Goal: Task Accomplishment & Management: Manage account settings

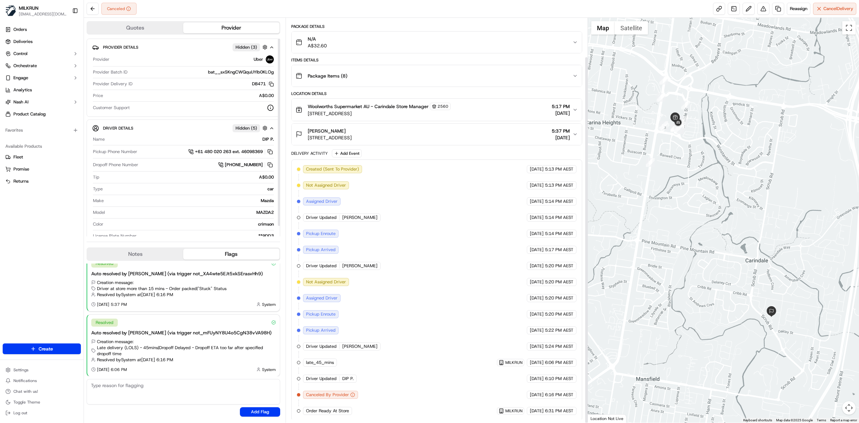
scroll to position [43, 0]
click at [572, 5] on button "Reassign" at bounding box center [798, 9] width 23 height 12
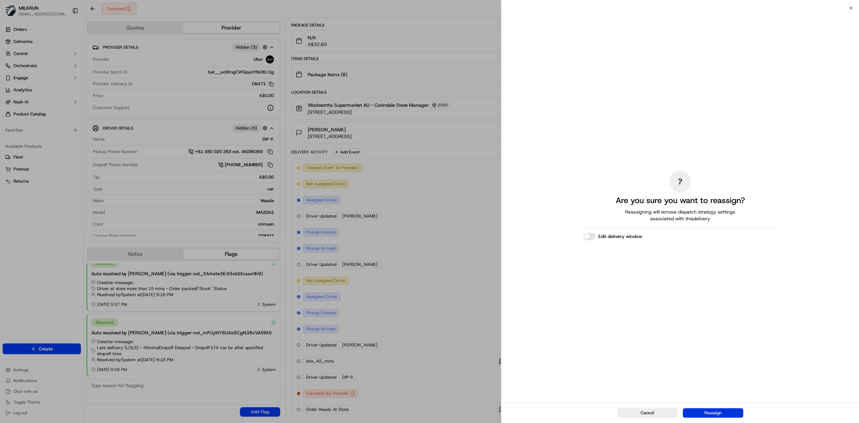
click at [572, 261] on button "Reassign" at bounding box center [713, 412] width 60 height 9
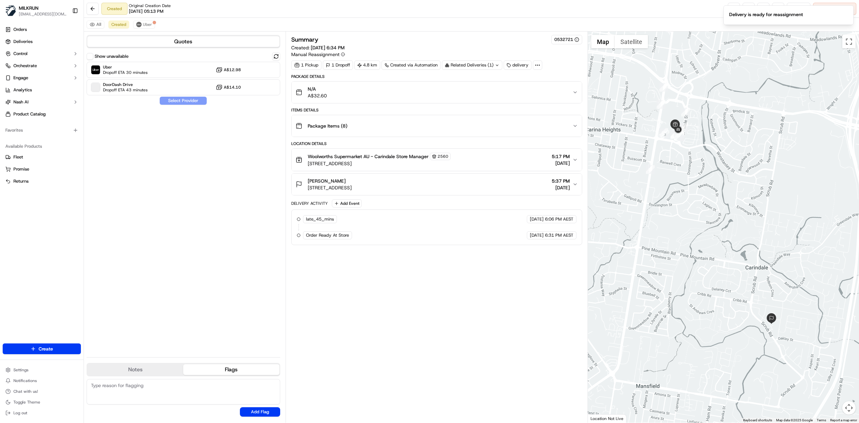
scroll to position [0, 0]
click at [166, 74] on div "Uber Dropoff ETA 30 minutes A$12.98" at bounding box center [184, 70] width 194 height 16
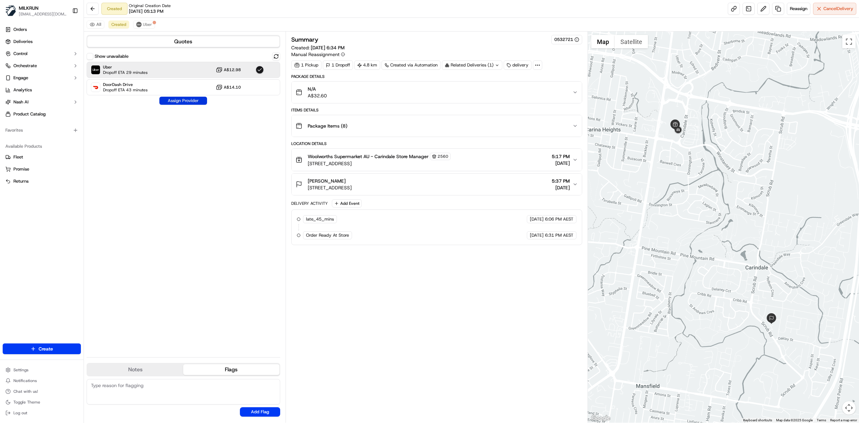
click at [189, 100] on button "Assign Provider" at bounding box center [183, 101] width 48 height 8
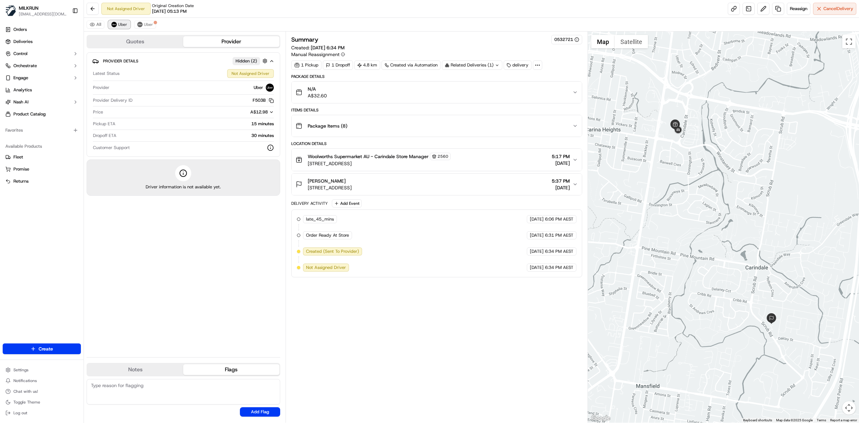
click at [118, 28] on button "Uber" at bounding box center [119, 24] width 22 height 8
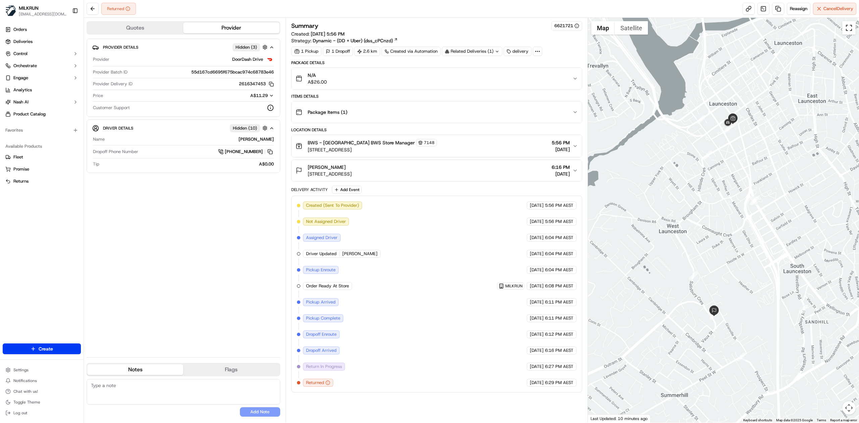
click at [572, 29] on button "Toggle fullscreen view" at bounding box center [848, 27] width 13 height 13
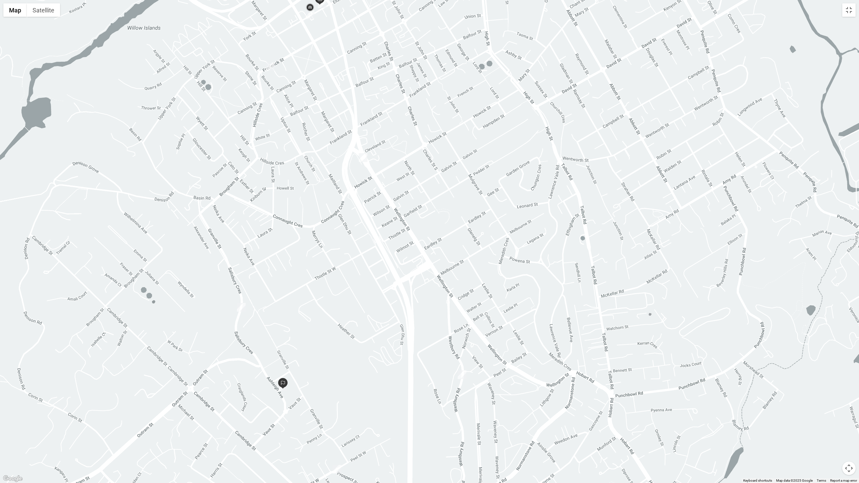
drag, startPoint x: 411, startPoint y: 264, endPoint x: 410, endPoint y: 362, distance: 98.0
click at [413, 261] on div at bounding box center [429, 241] width 859 height 483
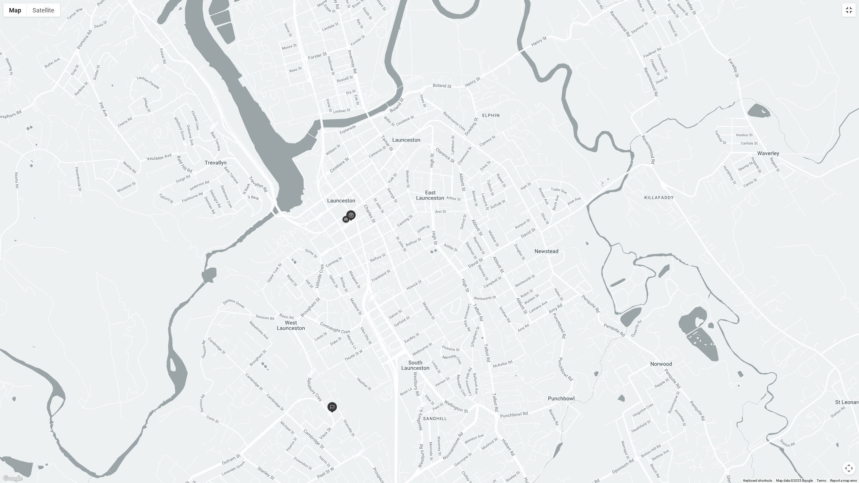
click at [572, 10] on button "Toggle fullscreen view" at bounding box center [848, 9] width 13 height 13
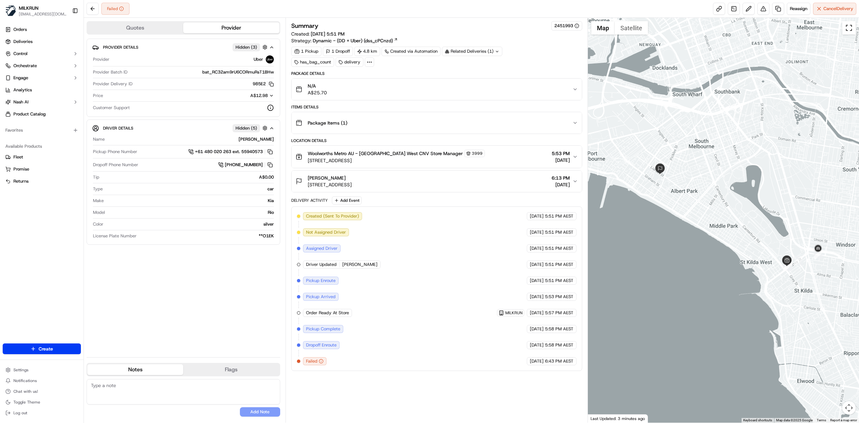
click at [852, 33] on button "Toggle fullscreen view" at bounding box center [848, 27] width 13 height 13
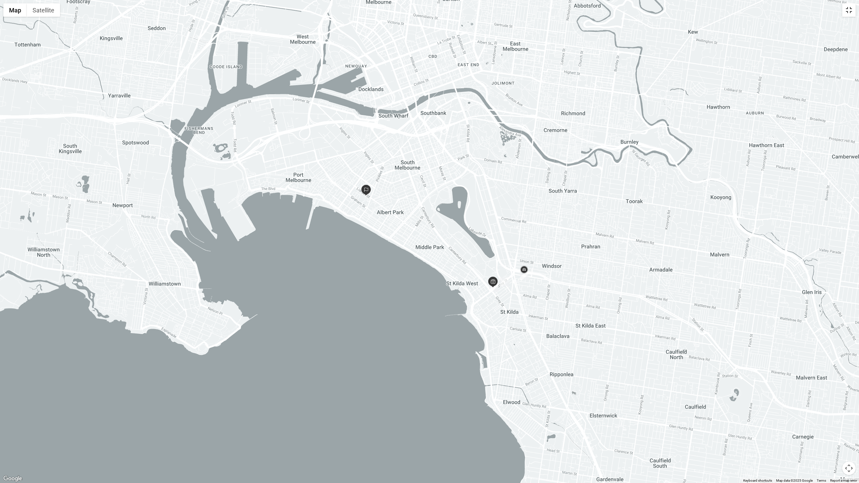
click at [849, 10] on button "Toggle fullscreen view" at bounding box center [848, 9] width 13 height 13
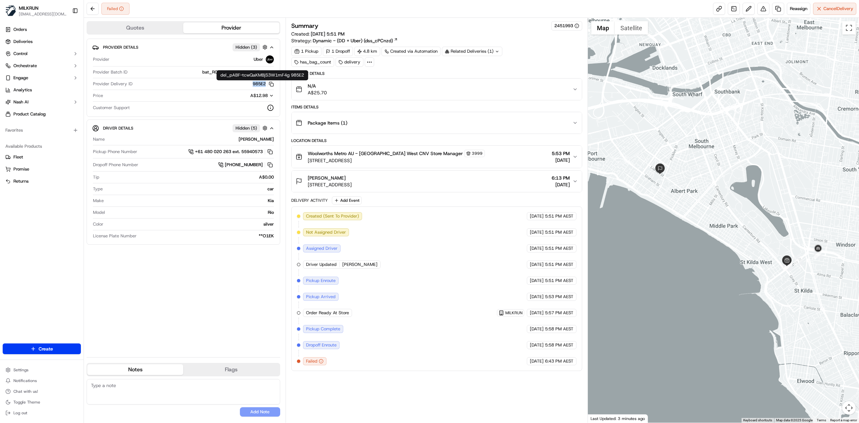
drag, startPoint x: 257, startPoint y: 85, endPoint x: 264, endPoint y: 86, distance: 7.8
click at [264, 86] on div "985E2 Copy del_pABF-tcwQaKMBjS3W1mF4g 985E2" at bounding box center [204, 84] width 139 height 6
copy button "985E2"
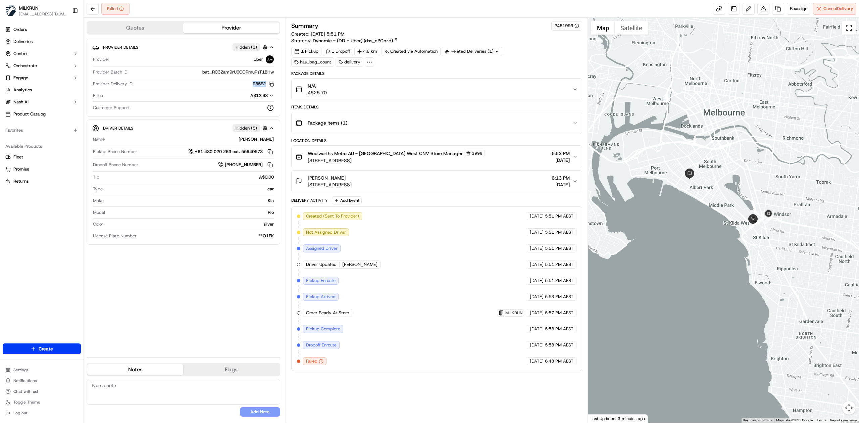
click at [850, 31] on button "Toggle fullscreen view" at bounding box center [848, 27] width 13 height 13
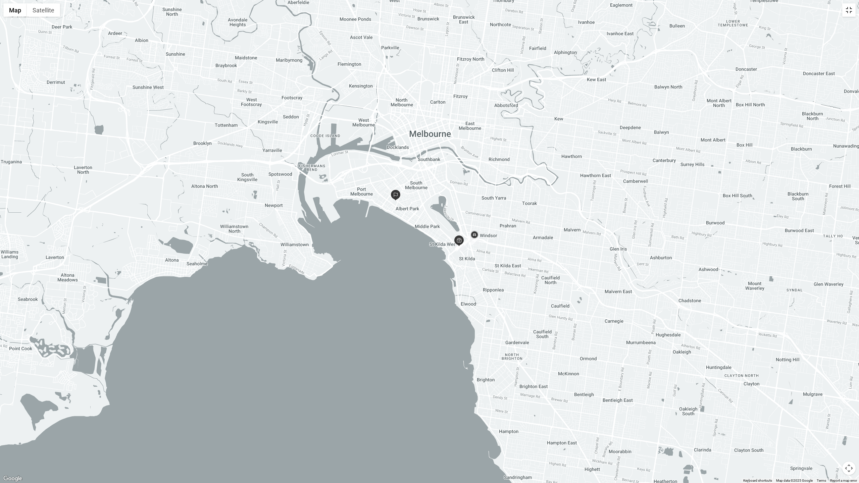
click at [848, 11] on button "Toggle fullscreen view" at bounding box center [848, 9] width 13 height 13
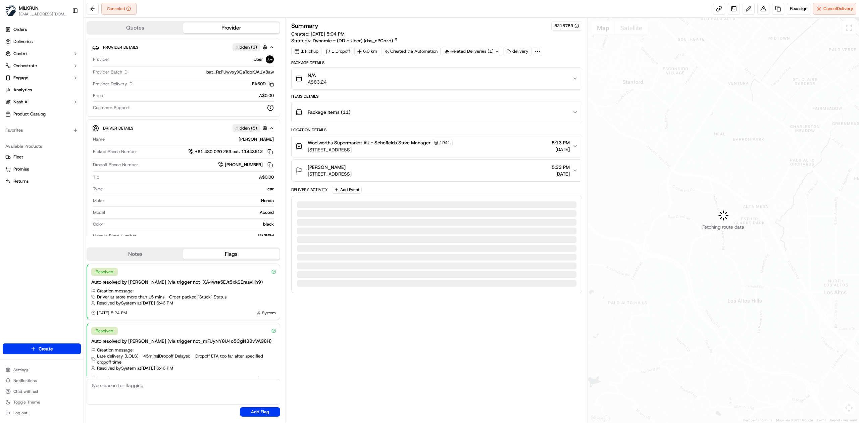
scroll to position [9, 0]
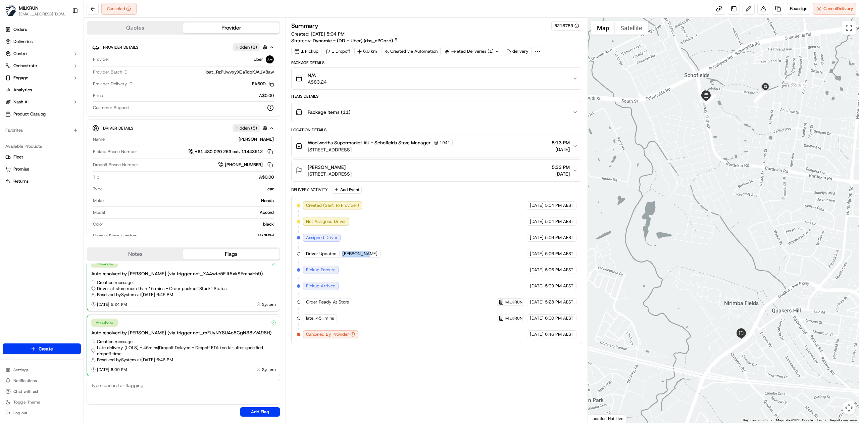
drag, startPoint x: 341, startPoint y: 256, endPoint x: 369, endPoint y: 256, distance: 28.2
click at [369, 256] on div "Created (Sent To Provider) Uber 15/09/2025 5:04 PM AEST Not Assigned Driver Ube…" at bounding box center [437, 269] width 280 height 137
click at [485, 18] on div "Summary 5218789 Created: 15/09/2025 5:04 PM Strategy: Dynamic - (DD + Uber) (ds…" at bounding box center [437, 220] width 302 height 405
click at [552, 261] on span "5:23 PM AEST" at bounding box center [559, 302] width 29 height 6
click at [572, 0] on div "Canceled Reassign Cancel Delivery" at bounding box center [471, 9] width 775 height 18
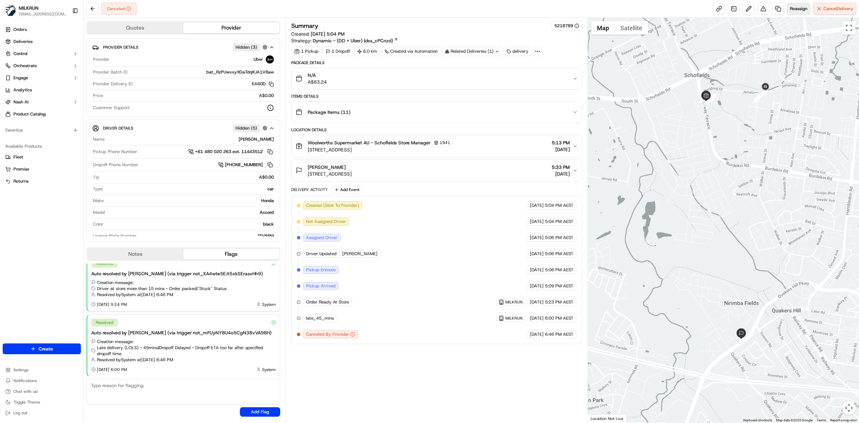
click at [572, 12] on button "Reassign" at bounding box center [798, 9] width 23 height 12
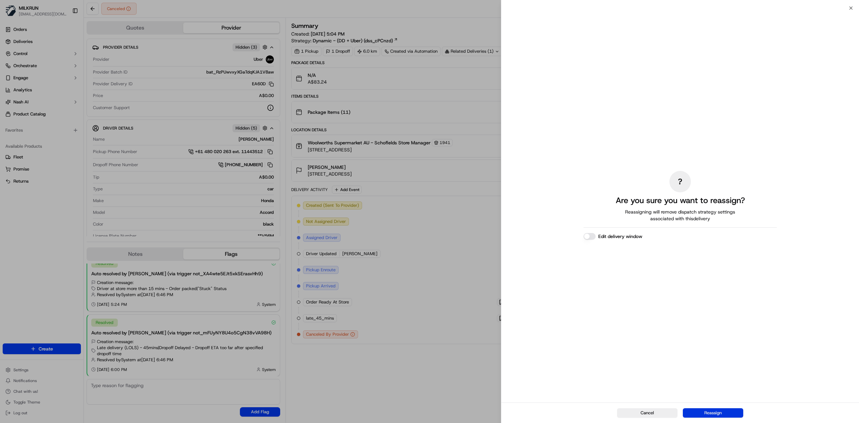
click at [572, 261] on button "Reassign" at bounding box center [713, 412] width 60 height 9
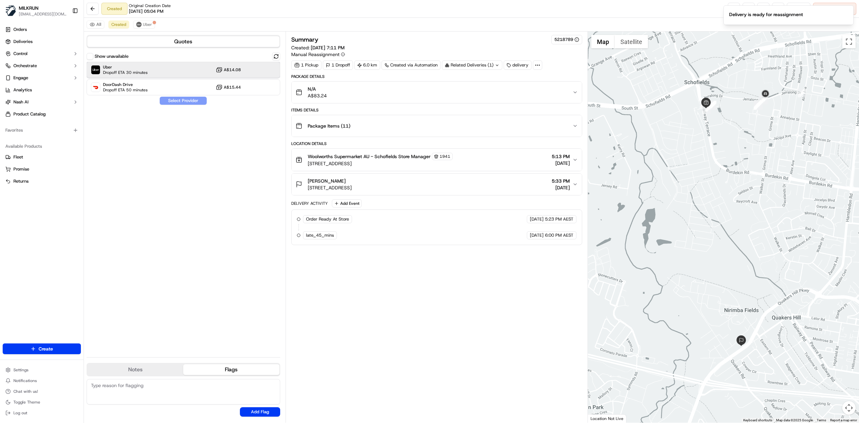
click at [167, 71] on div "Uber Dropoff ETA 30 minutes A$14.08" at bounding box center [184, 70] width 194 height 16
click at [191, 103] on button "Assign Provider" at bounding box center [183, 101] width 48 height 8
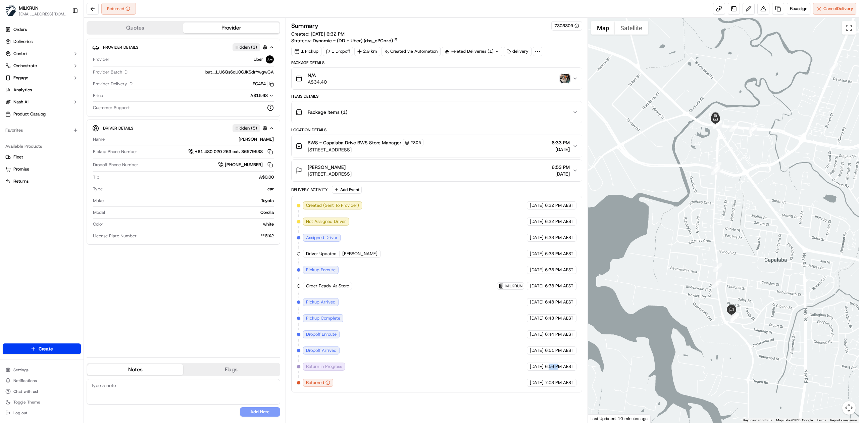
drag, startPoint x: 549, startPoint y: 370, endPoint x: 557, endPoint y: 371, distance: 8.5
click at [557, 369] on span "6:56 PM AEST" at bounding box center [559, 366] width 29 height 6
click at [562, 80] on img "button" at bounding box center [564, 78] width 9 height 9
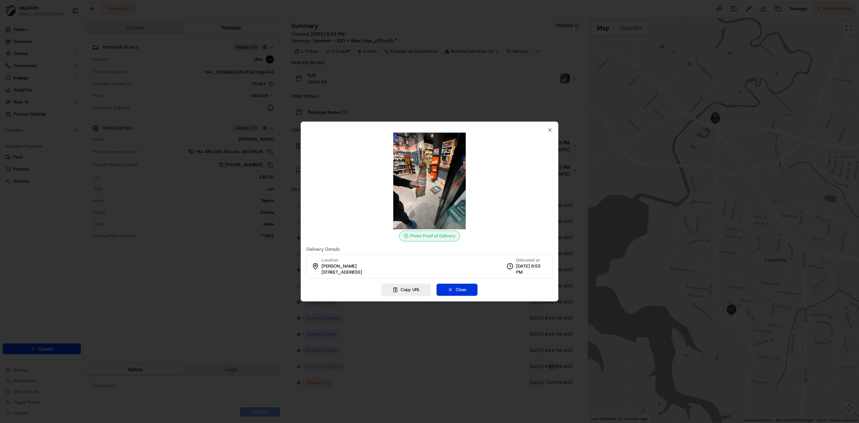
click at [459, 288] on button "Close" at bounding box center [457, 290] width 41 height 12
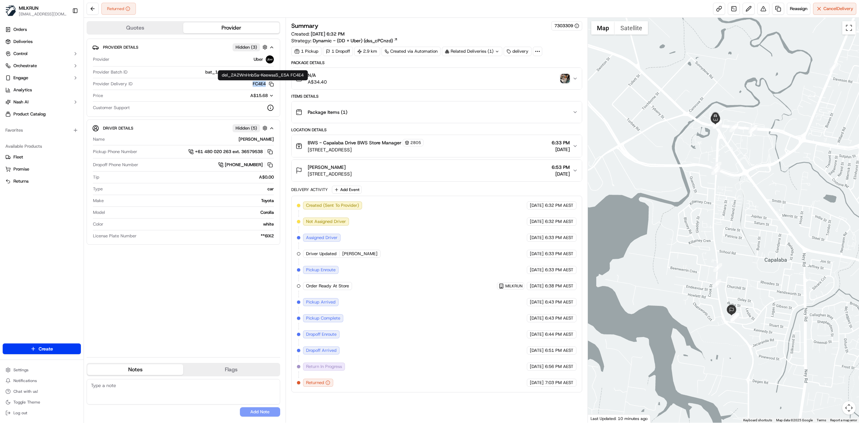
drag, startPoint x: 247, startPoint y: 84, endPoint x: 265, endPoint y: 87, distance: 17.8
click at [265, 87] on div "FC4E4 Copy del_2A2WnHnbSa-KeewssS_E5A FC4E4" at bounding box center [204, 84] width 139 height 6
copy button "FC4E4"
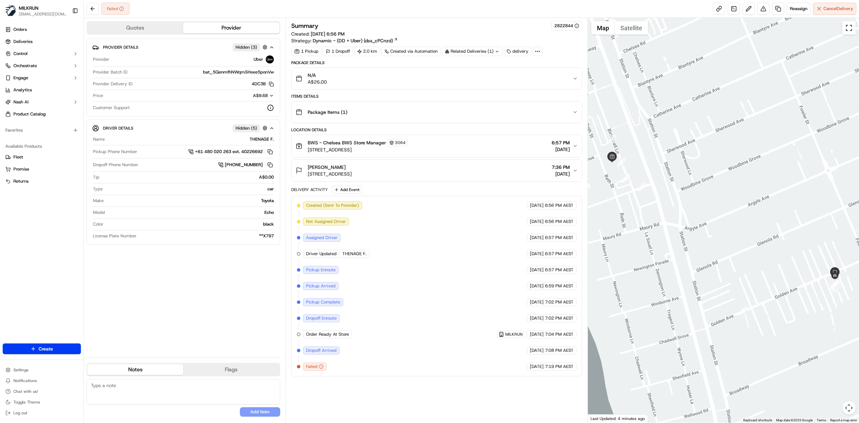
drag, startPoint x: 847, startPoint y: 32, endPoint x: 845, endPoint y: 70, distance: 38.0
click at [847, 32] on button "Toggle fullscreen view" at bounding box center [848, 27] width 13 height 13
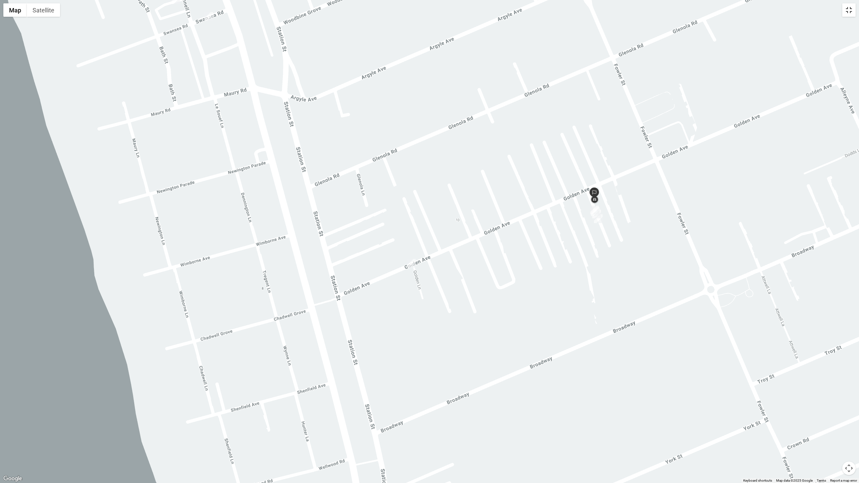
click at [851, 11] on button "Toggle fullscreen view" at bounding box center [848, 9] width 13 height 13
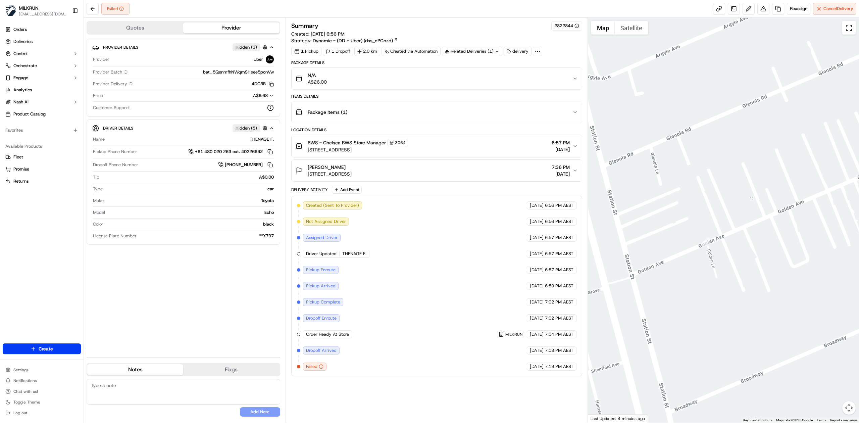
click at [850, 30] on button "Toggle fullscreen view" at bounding box center [848, 27] width 13 height 13
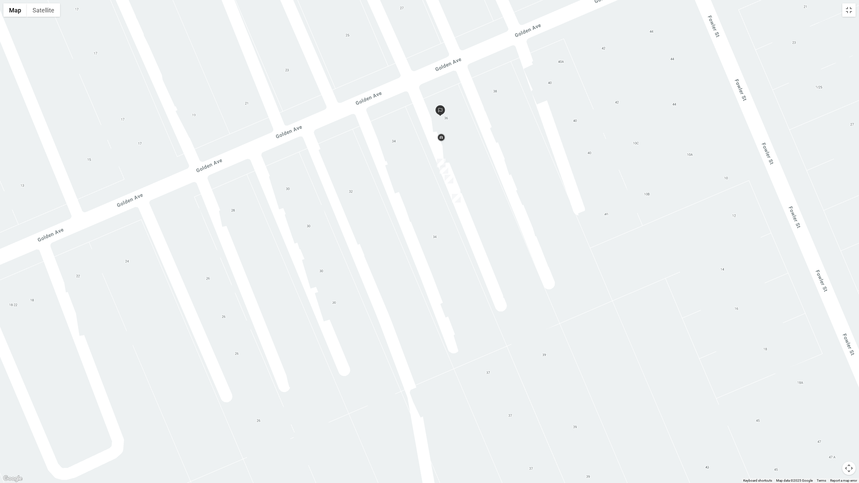
drag, startPoint x: 573, startPoint y: 303, endPoint x: 610, endPoint y: 410, distance: 113.4
click at [610, 410] on div at bounding box center [429, 241] width 859 height 483
click at [53, 14] on button "Satellite" at bounding box center [43, 9] width 33 height 13
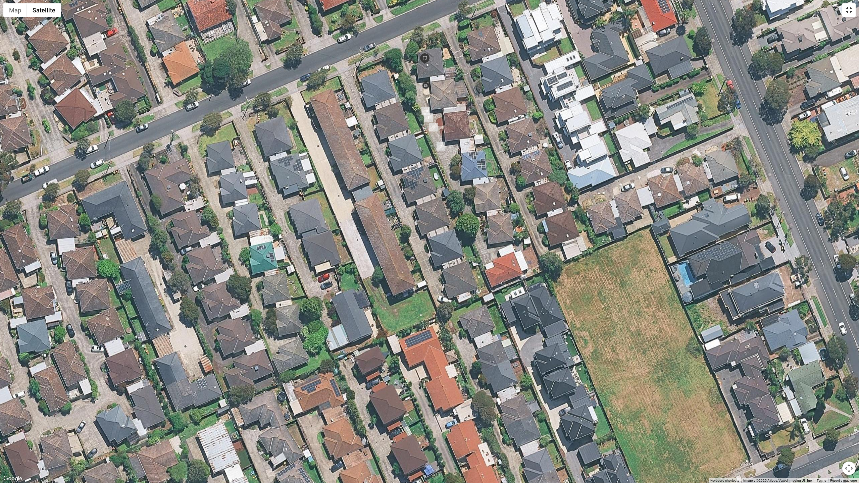
click at [854, 10] on button "Toggle fullscreen view" at bounding box center [848, 9] width 13 height 13
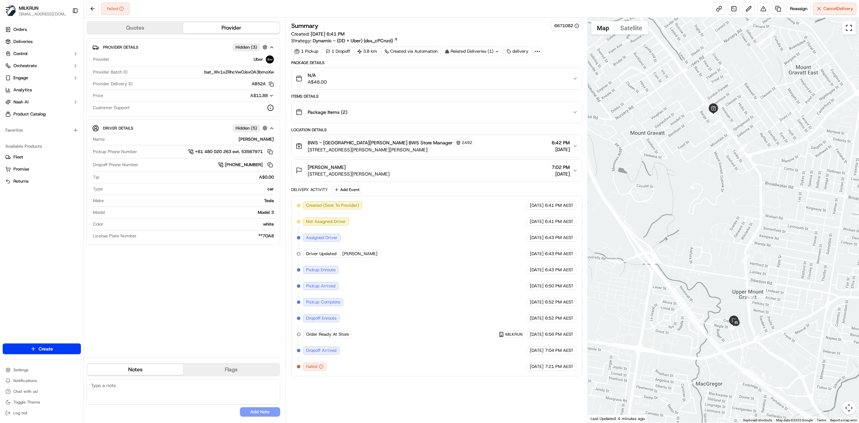
click at [850, 28] on button "Toggle fullscreen view" at bounding box center [848, 27] width 13 height 13
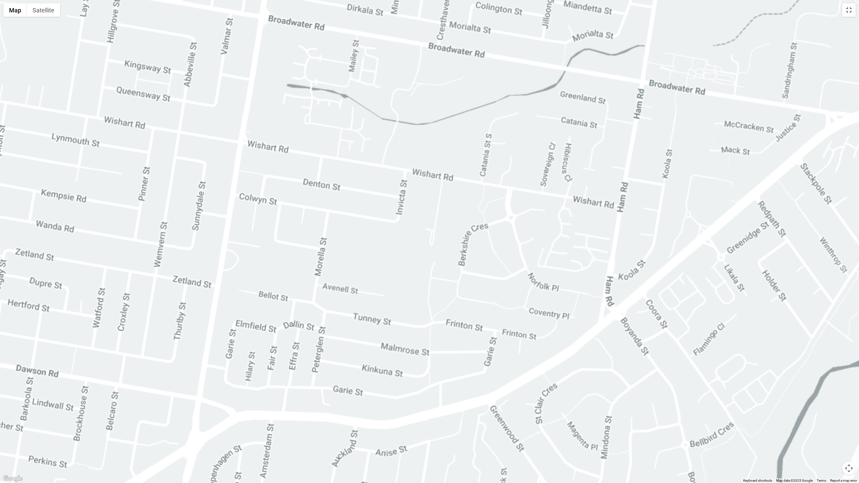
drag, startPoint x: 356, startPoint y: 277, endPoint x: 390, endPoint y: 168, distance: 113.7
click at [390, 168] on div at bounding box center [429, 241] width 859 height 483
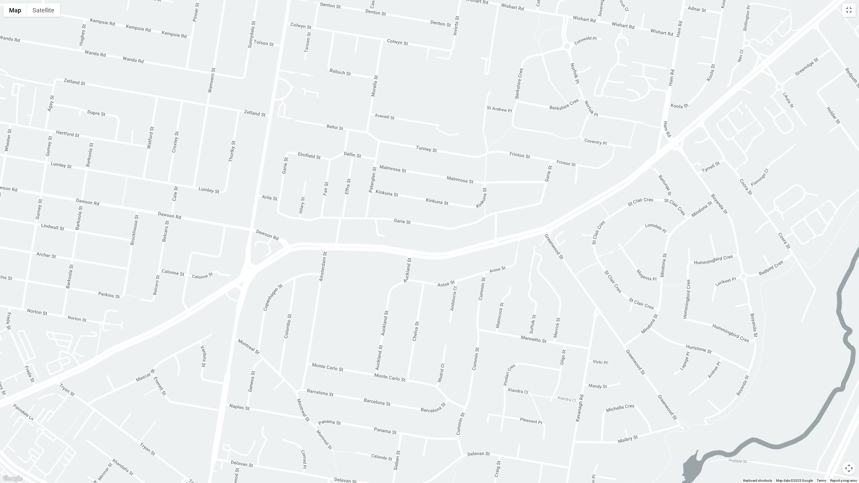
drag, startPoint x: 359, startPoint y: 242, endPoint x: 419, endPoint y: 241, distance: 60.4
click at [417, 241] on div at bounding box center [429, 241] width 859 height 483
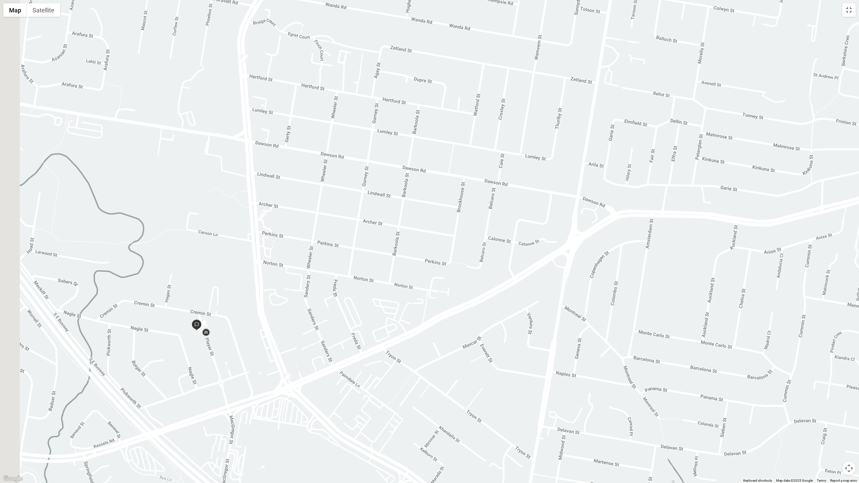
drag, startPoint x: 326, startPoint y: 256, endPoint x: 422, endPoint y: 232, distance: 98.5
click at [422, 232] on div at bounding box center [429, 241] width 859 height 483
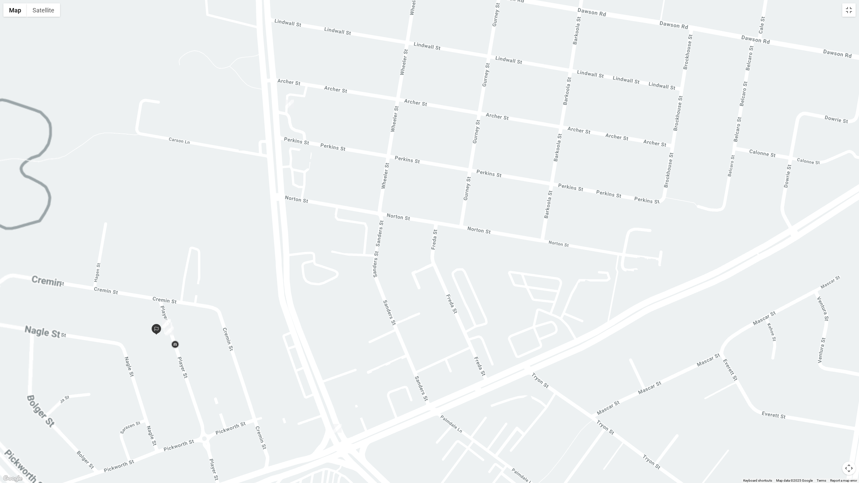
drag, startPoint x: 274, startPoint y: 300, endPoint x: 430, endPoint y: 274, distance: 158.1
click at [430, 274] on div at bounding box center [429, 241] width 859 height 483
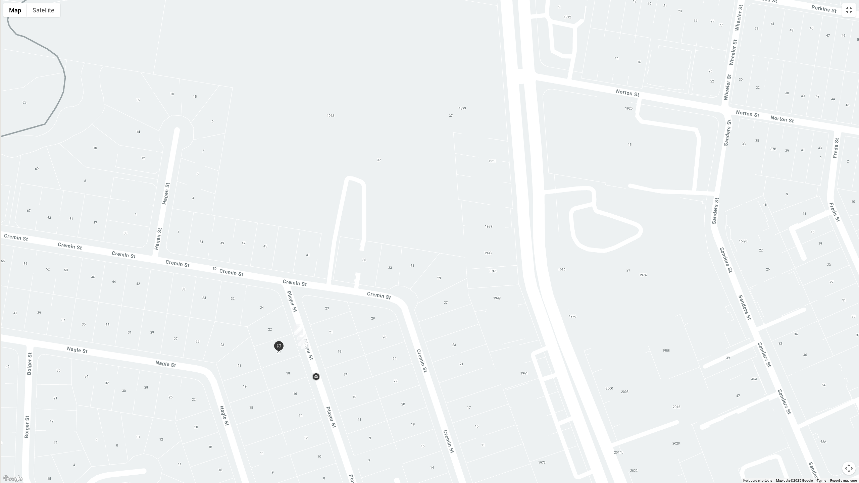
drag, startPoint x: 367, startPoint y: 285, endPoint x: 423, endPoint y: 279, distance: 57.1
click at [423, 279] on div at bounding box center [429, 241] width 859 height 483
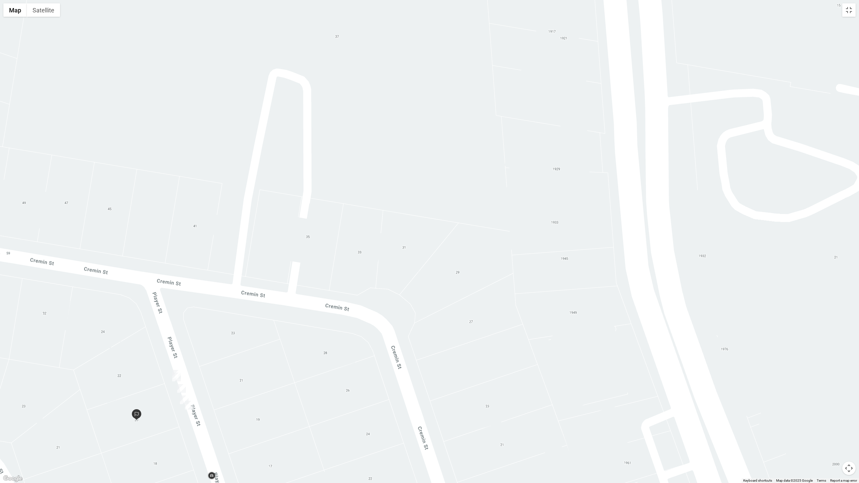
drag, startPoint x: 342, startPoint y: 282, endPoint x: 456, endPoint y: 270, distance: 114.7
click at [456, 270] on div at bounding box center [429, 241] width 859 height 483
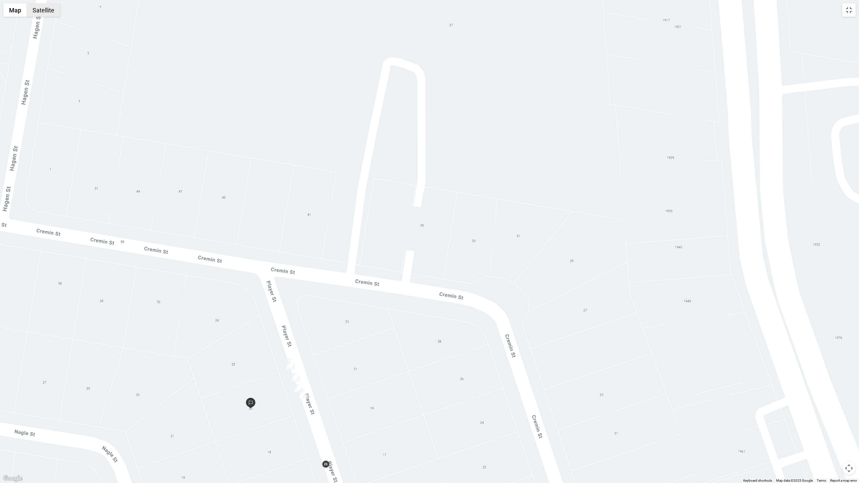
click at [51, 13] on button "Satellite" at bounding box center [43, 9] width 33 height 13
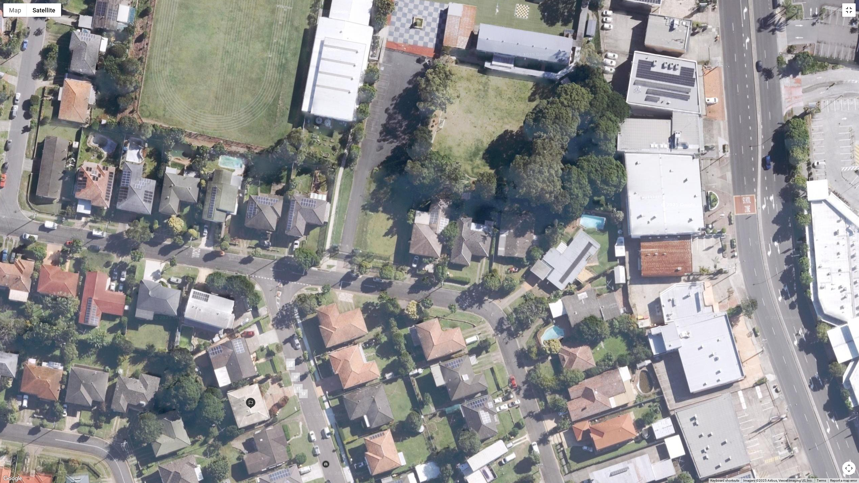
click at [854, 12] on button "Toggle fullscreen view" at bounding box center [848, 9] width 13 height 13
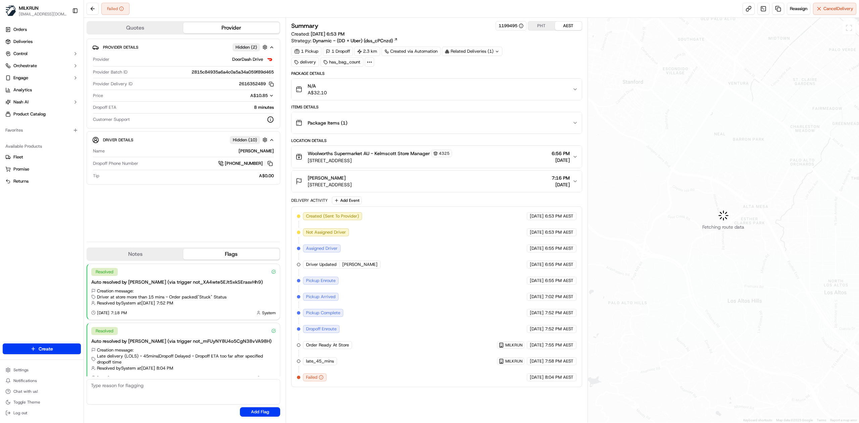
scroll to position [9, 0]
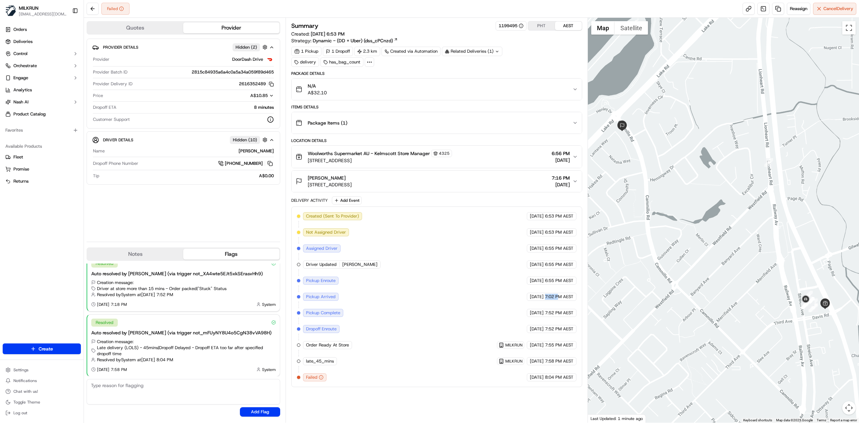
drag, startPoint x: 544, startPoint y: 301, endPoint x: 559, endPoint y: 303, distance: 14.7
click at [559, 301] on div "15/09/2025 7:02 PM AEST" at bounding box center [552, 297] width 50 height 8
drag, startPoint x: 545, startPoint y: 348, endPoint x: 554, endPoint y: 348, distance: 8.7
click at [554, 348] on span "7:55 PM AEST" at bounding box center [559, 345] width 29 height 6
click at [798, 8] on span "Reassign" at bounding box center [798, 9] width 17 height 6
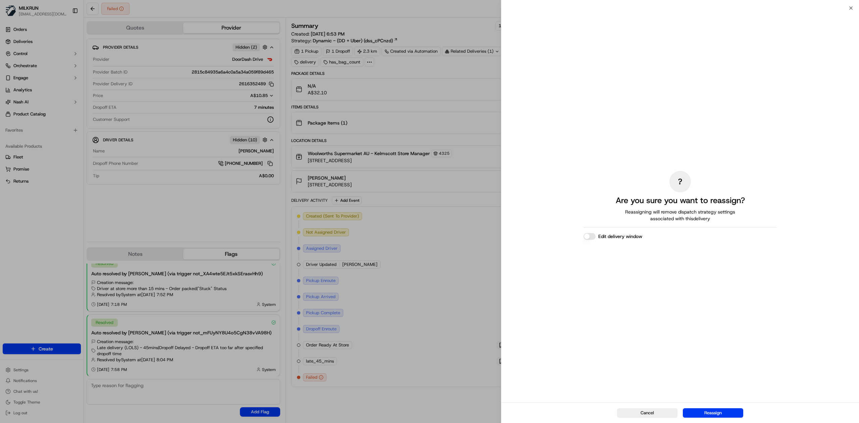
drag, startPoint x: 722, startPoint y: 414, endPoint x: 718, endPoint y: 408, distance: 6.8
click at [722, 414] on button "Reassign" at bounding box center [713, 412] width 60 height 9
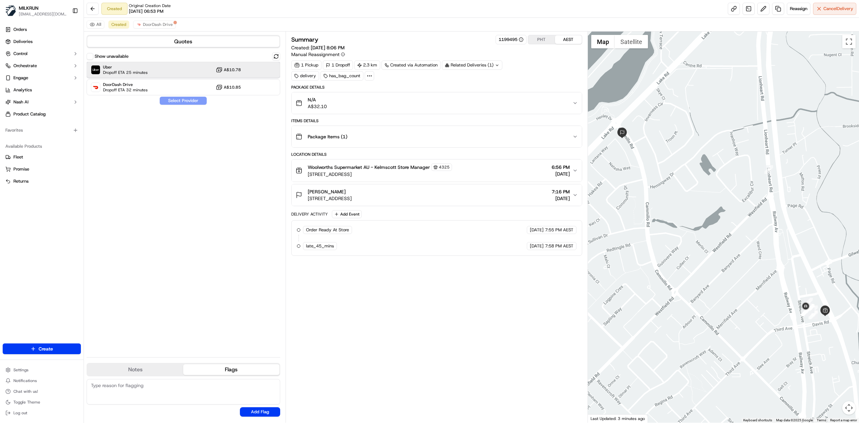
click at [182, 66] on div "Uber Dropoff ETA 25 minutes A$10.78" at bounding box center [184, 70] width 194 height 16
click at [179, 101] on button "Assign Provider" at bounding box center [183, 101] width 48 height 8
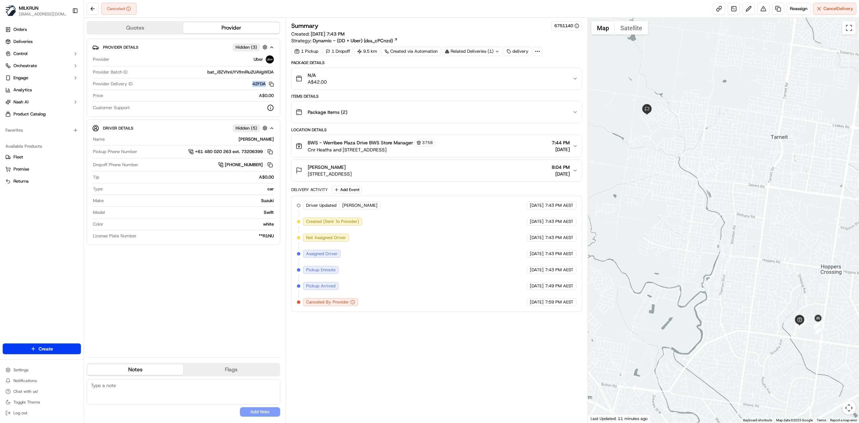
drag, startPoint x: 250, startPoint y: 83, endPoint x: 266, endPoint y: 84, distance: 16.5
click at [266, 84] on div "42FDA Copy del_IW_4DM68RoikLq9OL_Qv2g 42FDA" at bounding box center [204, 84] width 139 height 6
copy button "42FDA"
click at [384, 261] on div "Driver Updated [PERSON_NAME] Uber [DATE] 7:43 PM AEST Created (Sent To Provider…" at bounding box center [437, 253] width 280 height 105
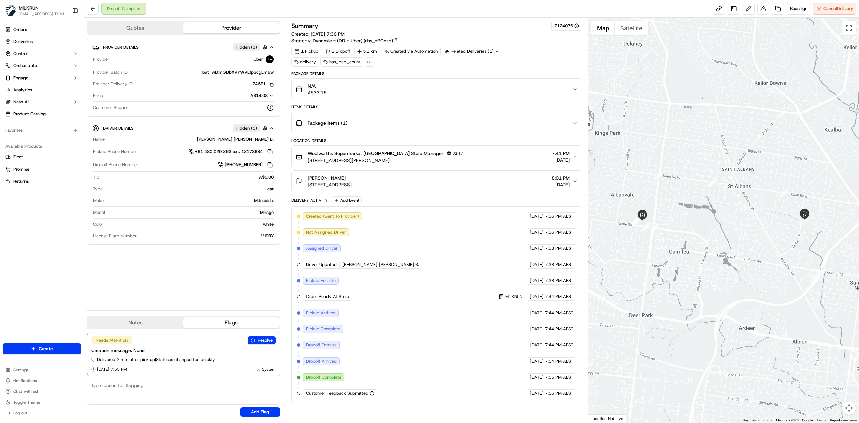
click at [419, 89] on div "N/A A$33.15" at bounding box center [434, 89] width 277 height 13
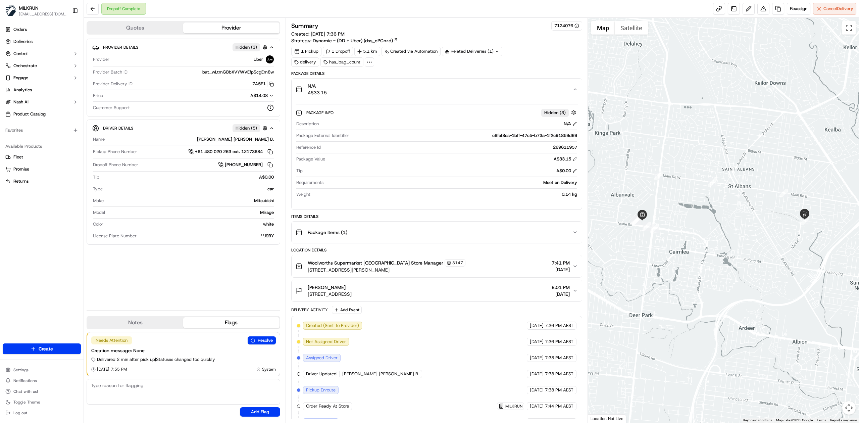
click at [419, 89] on div "N/A A$33.15" at bounding box center [434, 89] width 277 height 13
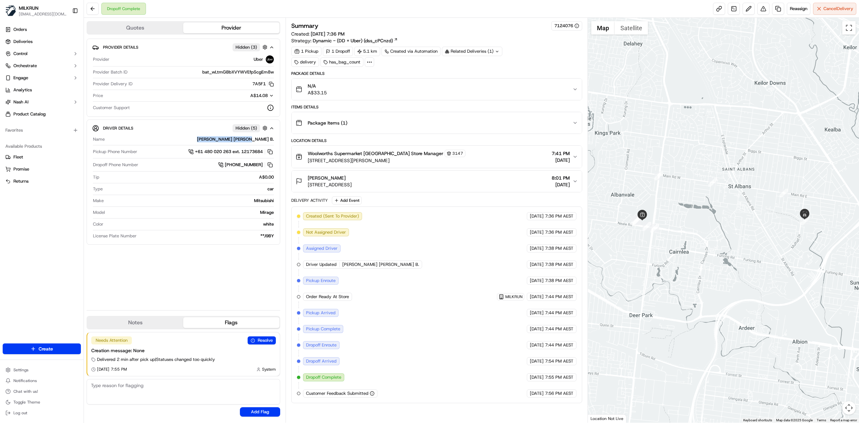
drag, startPoint x: 215, startPoint y: 140, endPoint x: 275, endPoint y: 142, distance: 59.7
click at [275, 142] on div "Driver Details Hidden ( 5 ) Name BHUKYA PAVAN KUMAR B. Pickup Phone Number +61 …" at bounding box center [184, 181] width 194 height 125
copy div "BHUKYA PAVAN KUMAR B."
drag, startPoint x: 251, startPoint y: 84, endPoint x: 270, endPoint y: 85, distance: 18.8
click at [270, 85] on button "7A5F1 Copy del_nuFn3UZmQHumh1Z_7Nel8Q 7A5F1" at bounding box center [262, 84] width 21 height 6
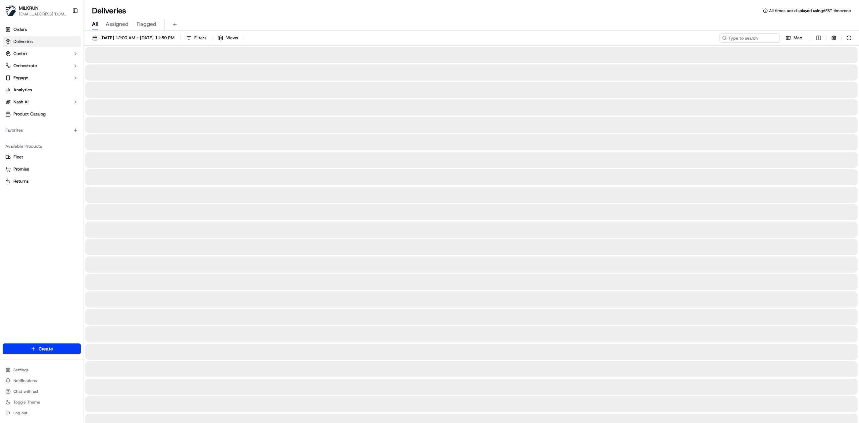
click at [96, 24] on span "All" at bounding box center [95, 24] width 6 height 8
click at [743, 38] on input at bounding box center [739, 37] width 81 height 9
paste input "[PERSON_NAME] [PERSON_NAME] B."
type input "[PERSON_NAME] [PERSON_NAME] B."
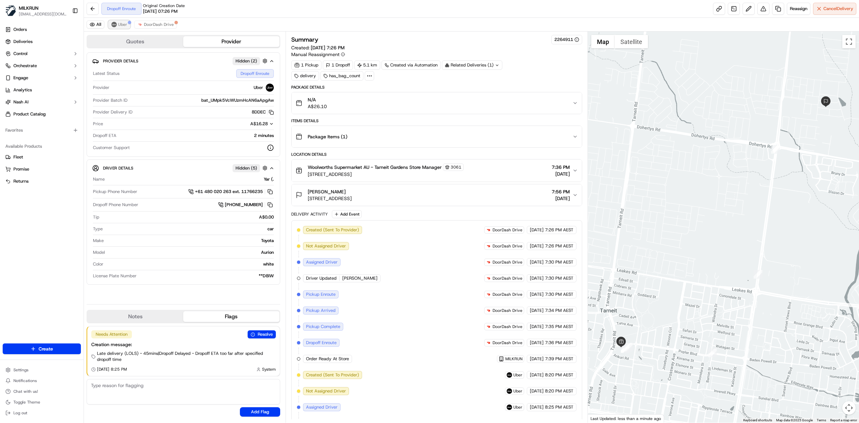
click at [119, 26] on span "Uber" at bounding box center [122, 24] width 9 height 5
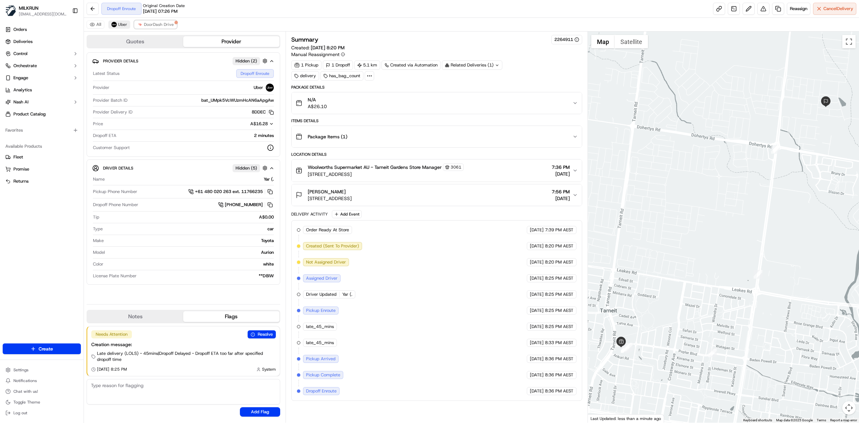
drag, startPoint x: 152, startPoint y: 26, endPoint x: 121, endPoint y: 27, distance: 30.2
click at [152, 26] on span "DoorDash Drive" at bounding box center [159, 24] width 30 height 5
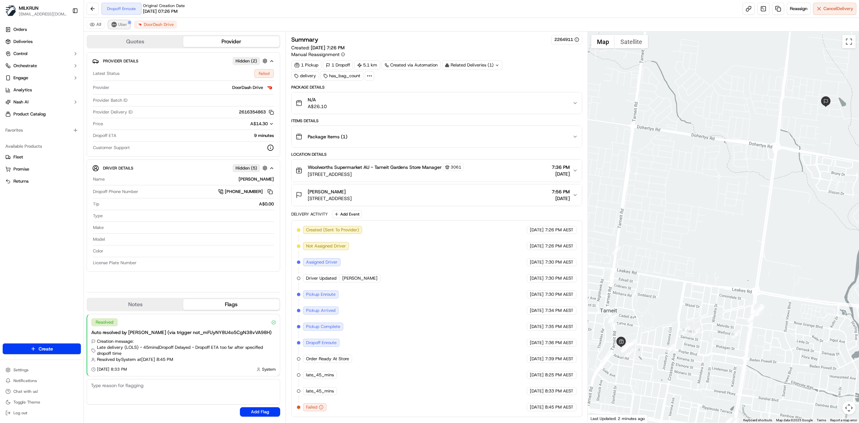
click at [117, 27] on button "Uber" at bounding box center [119, 24] width 22 height 8
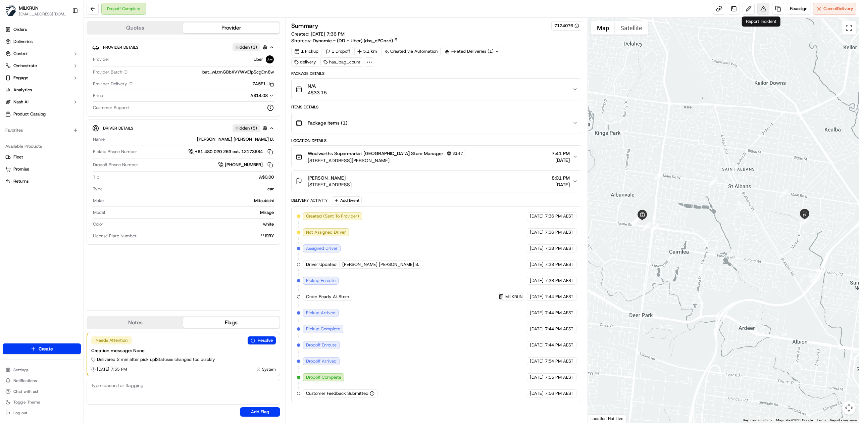
click at [572, 9] on button at bounding box center [763, 9] width 12 height 12
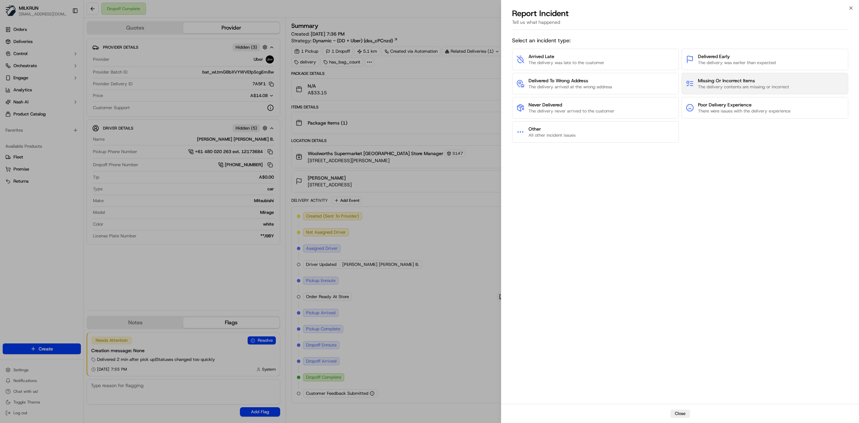
click at [572, 83] on span "Missing Or Incorrect Items" at bounding box center [743, 80] width 91 height 7
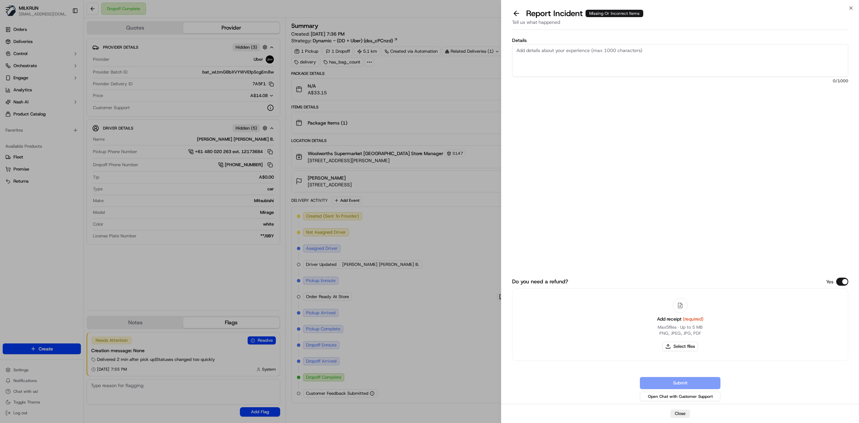
click at [572, 50] on textarea "Details" at bounding box center [680, 60] width 336 height 33
paste textarea "Felix Adult Doubly Delicious Meat Selection In Jelly Cat Food 85g x 12 pack"
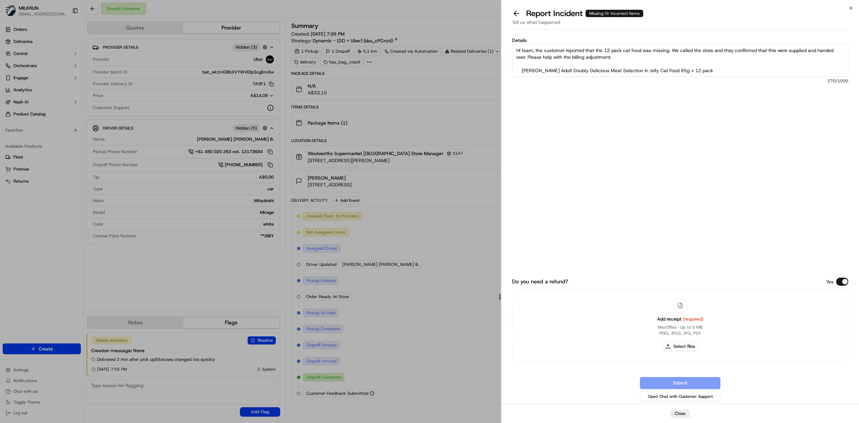
click at [572, 72] on textarea "Hi team, the customer reported that the 12 pack cat food was missing. We called…" at bounding box center [680, 60] width 336 height 33
click at [572, 67] on textarea "Hi team, the customer reported that the 12 pack cat food was missing. We called…" at bounding box center [680, 60] width 336 height 33
click at [572, 71] on textarea "Hi team, the customer reported that the 12 pack cat food was missing. We called…" at bounding box center [680, 60] width 336 height 33
paste textarea "$13.35"
type textarea "Hi team, the customer reported that the 12 pack cat food was missing. We called…"
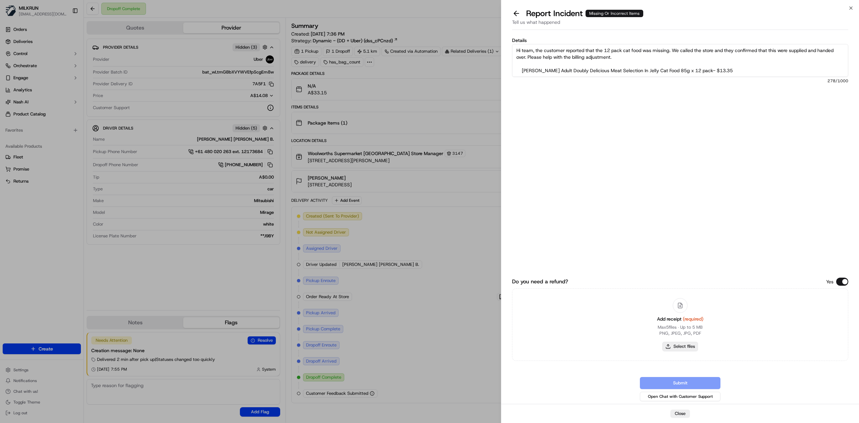
click at [572, 261] on button "Select files" at bounding box center [680, 346] width 36 height 9
type input "C:\fakepath\Vicki L.pdf"
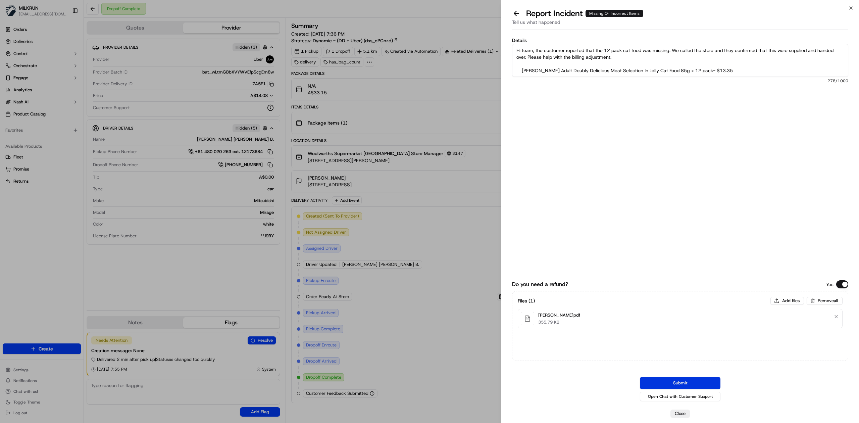
click at [572, 261] on button "Submit" at bounding box center [680, 383] width 81 height 12
drag, startPoint x: 524, startPoint y: 70, endPoint x: 608, endPoint y: 70, distance: 84.6
click at [572, 70] on textarea "Hi team, the customer reported that the 12 pack cat food was missing. We called…" at bounding box center [680, 60] width 336 height 33
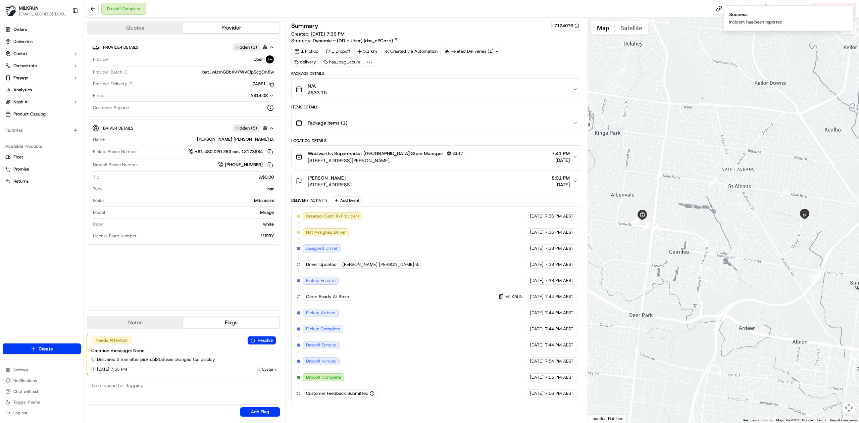
click at [572, 67] on div at bounding box center [723, 220] width 271 height 405
click at [572, 7] on div at bounding box center [765, 5] width 3 height 3
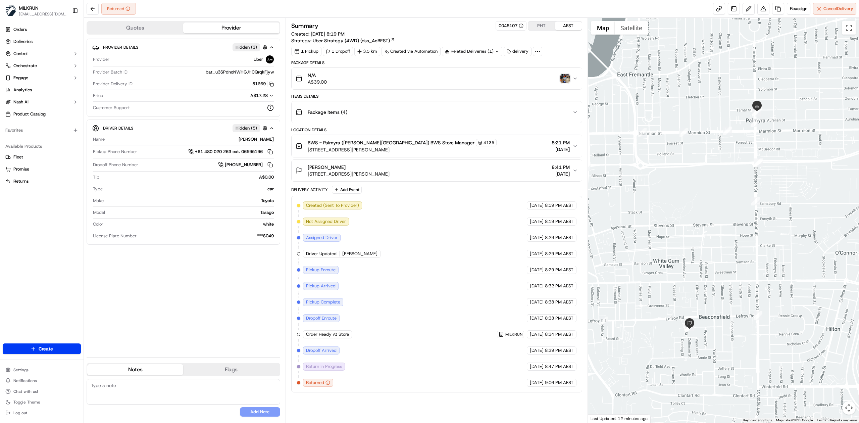
click at [551, 353] on span "8:39 PM AEST" at bounding box center [559, 350] width 29 height 6
drag, startPoint x: 548, startPoint y: 373, endPoint x: 552, endPoint y: 372, distance: 4.2
click at [552, 369] on span "8:47 PM AEST" at bounding box center [559, 366] width 29 height 6
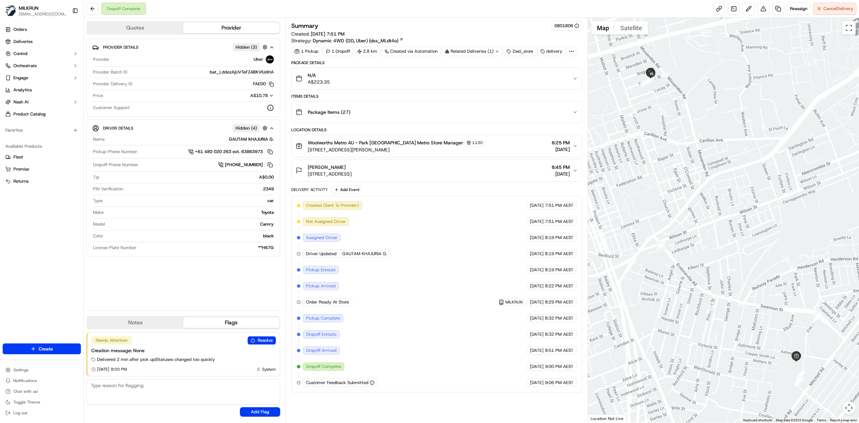
click at [474, 76] on div "N/A A$223.35" at bounding box center [434, 78] width 277 height 13
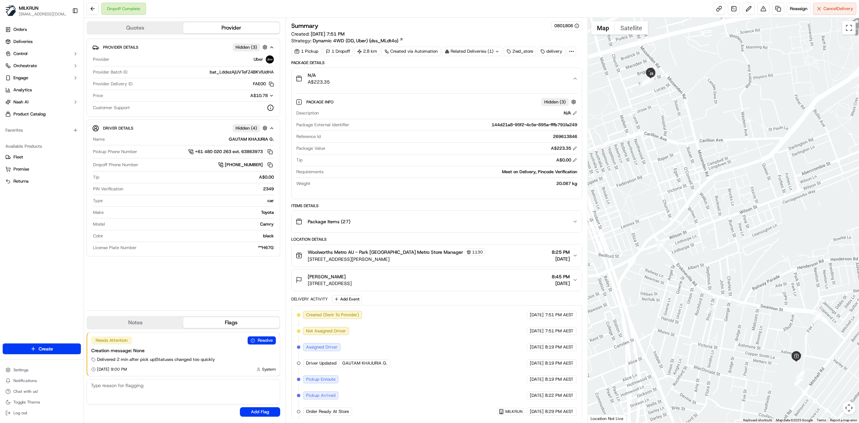
click at [474, 76] on div "N/A A$223.35" at bounding box center [434, 78] width 277 height 13
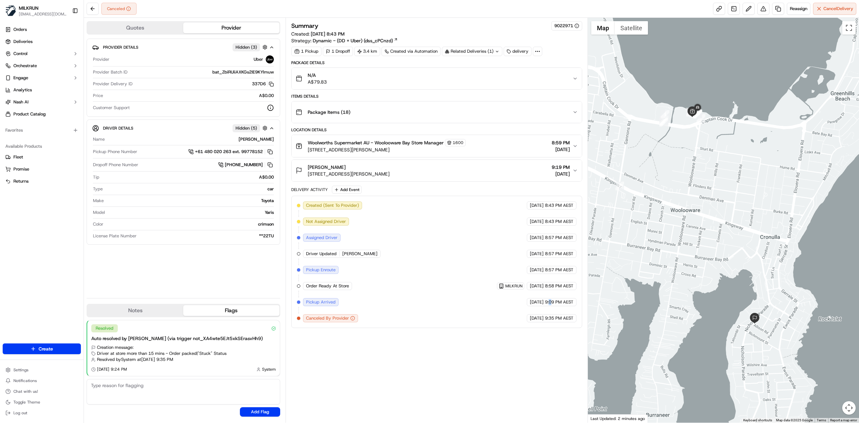
drag, startPoint x: 548, startPoint y: 306, endPoint x: 552, endPoint y: 306, distance: 4.0
click at [552, 305] on span "9:09 PM AEST" at bounding box center [559, 302] width 29 height 6
click at [798, 8] on span "Reassign" at bounding box center [798, 9] width 17 height 6
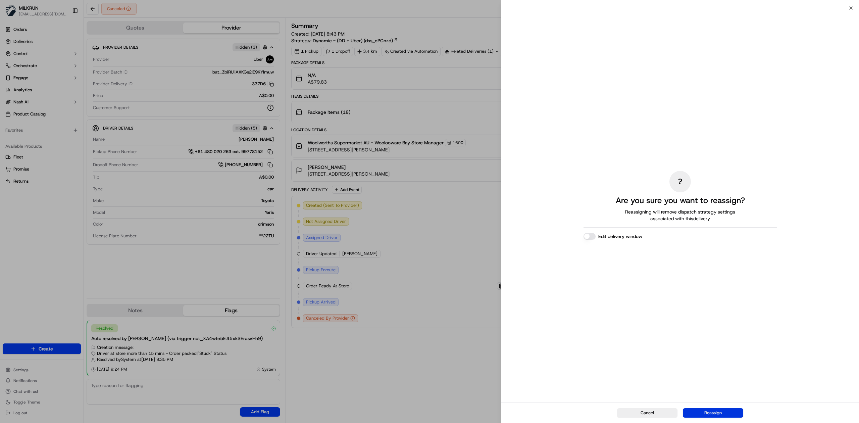
click at [719, 411] on button "Reassign" at bounding box center [713, 412] width 60 height 9
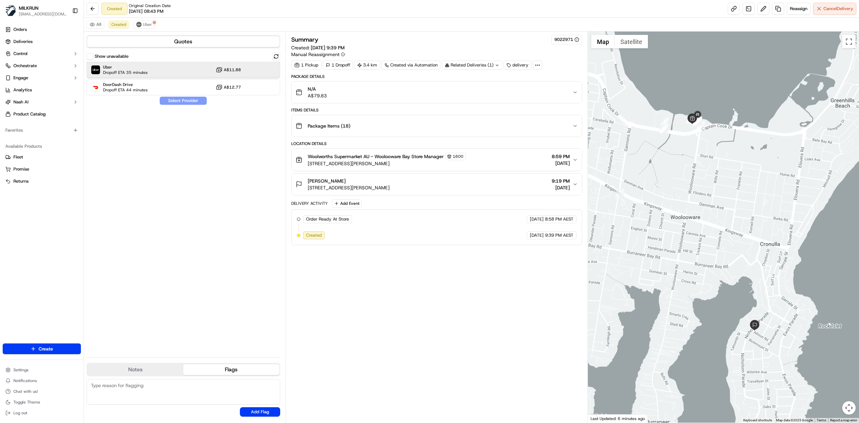
click at [177, 74] on div "Uber Dropoff ETA 35 minutes A$11.88" at bounding box center [184, 70] width 194 height 16
click at [190, 101] on button "Assign Provider" at bounding box center [183, 101] width 48 height 8
